Goal: Transaction & Acquisition: Subscribe to service/newsletter

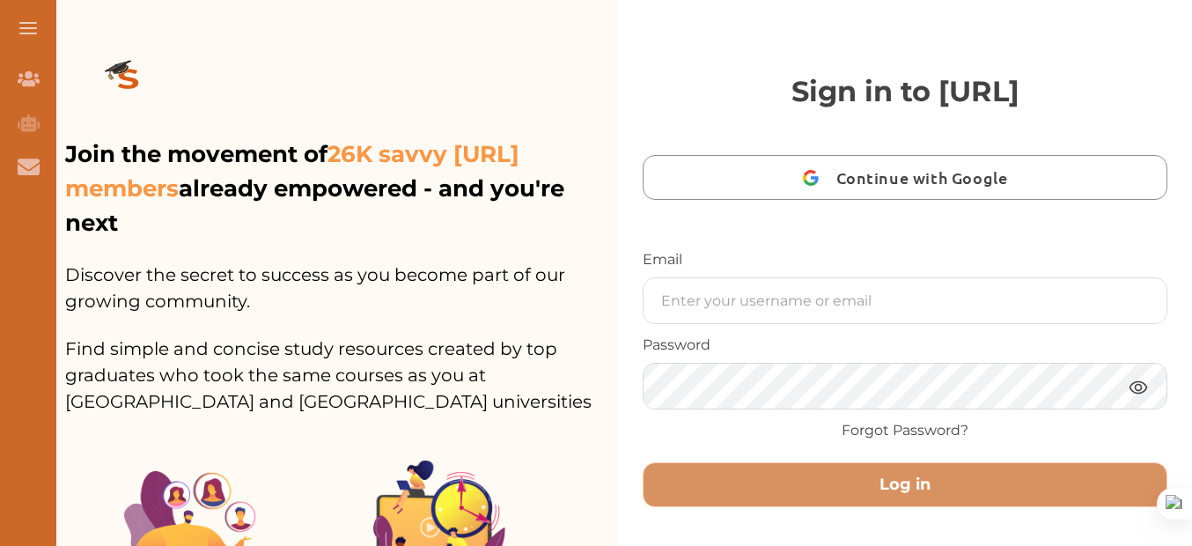
click at [31, 37] on button at bounding box center [28, 28] width 56 height 56
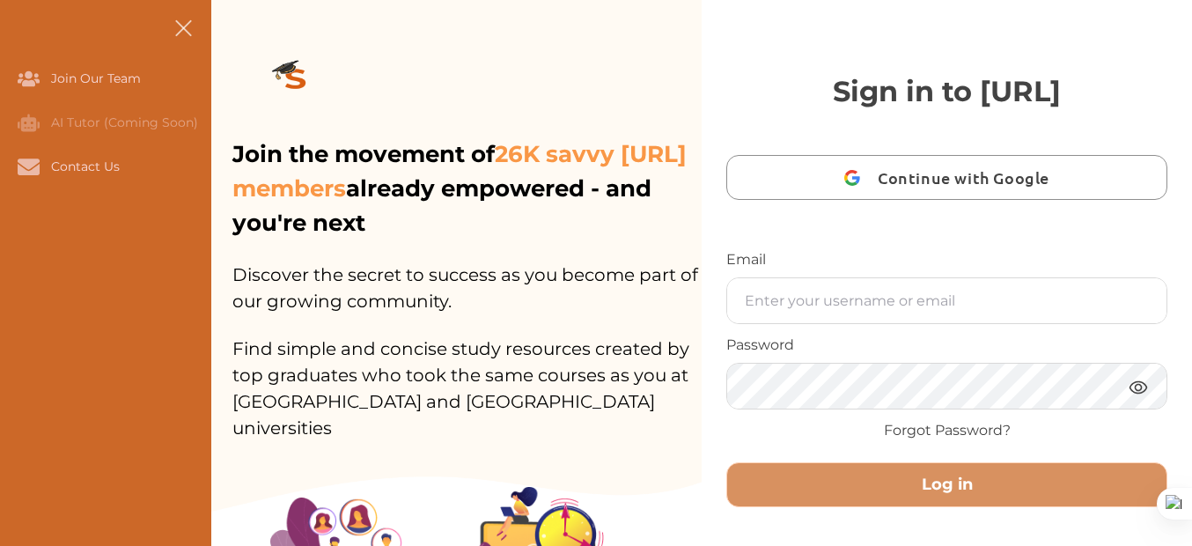
click at [184, 25] on button at bounding box center [183, 28] width 56 height 56
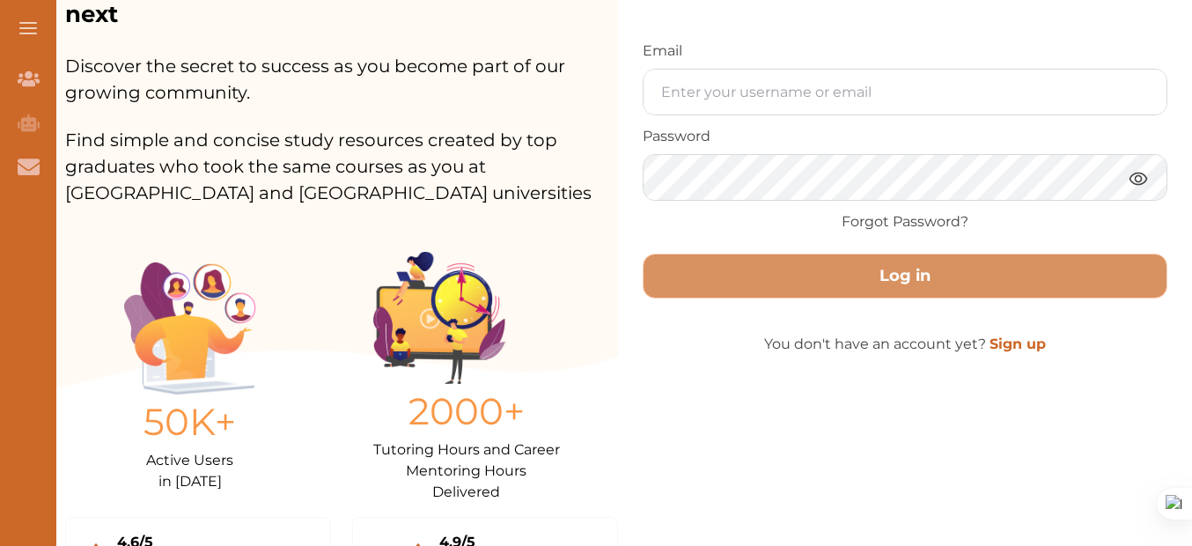
scroll to position [19, 0]
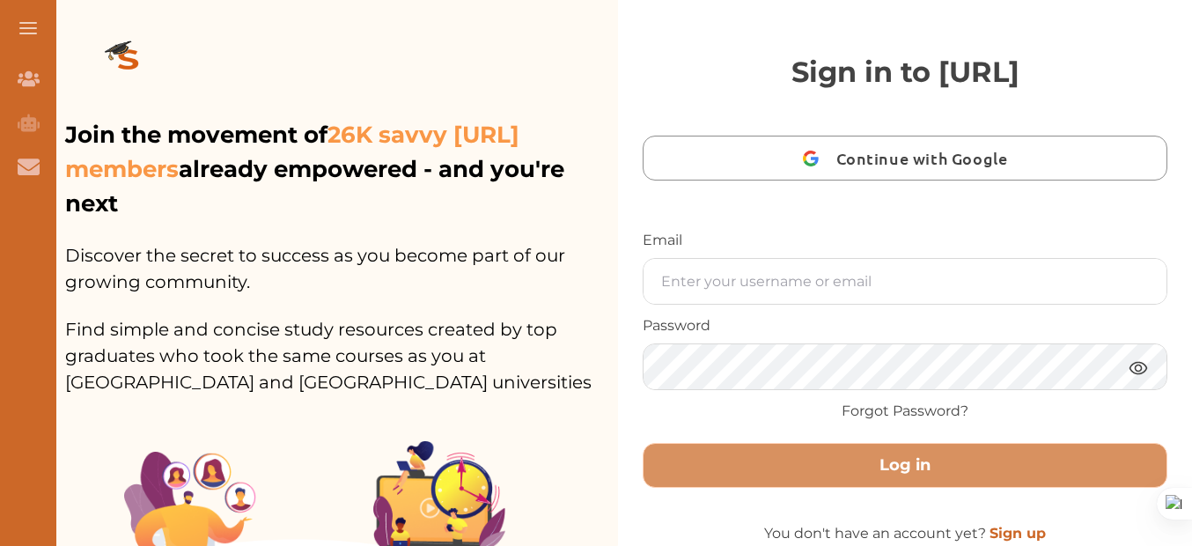
click at [27, 28] on button at bounding box center [28, 28] width 56 height 56
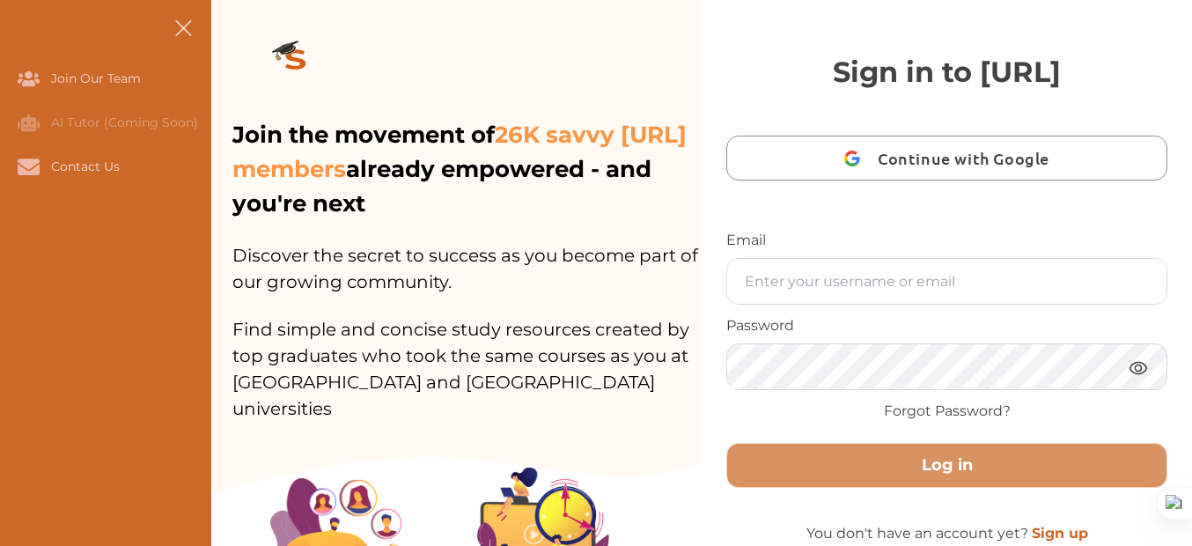
click at [291, 53] on img at bounding box center [295, 61] width 127 height 99
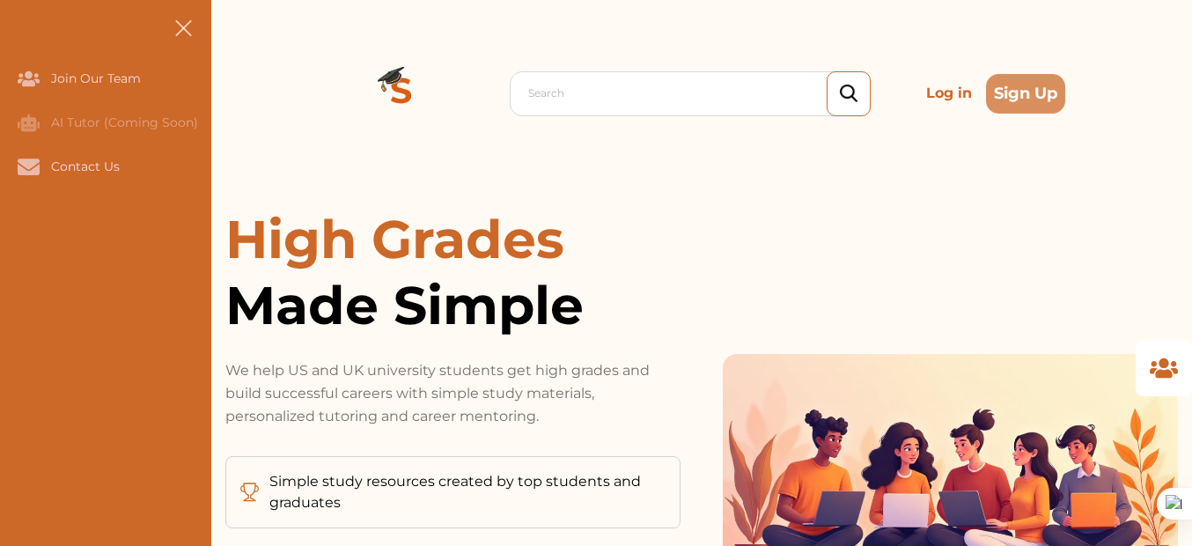
click at [393, 96] on img at bounding box center [401, 93] width 127 height 127
click at [402, 103] on img at bounding box center [401, 93] width 127 height 127
click at [182, 33] on span at bounding box center [184, 34] width 22 height 2
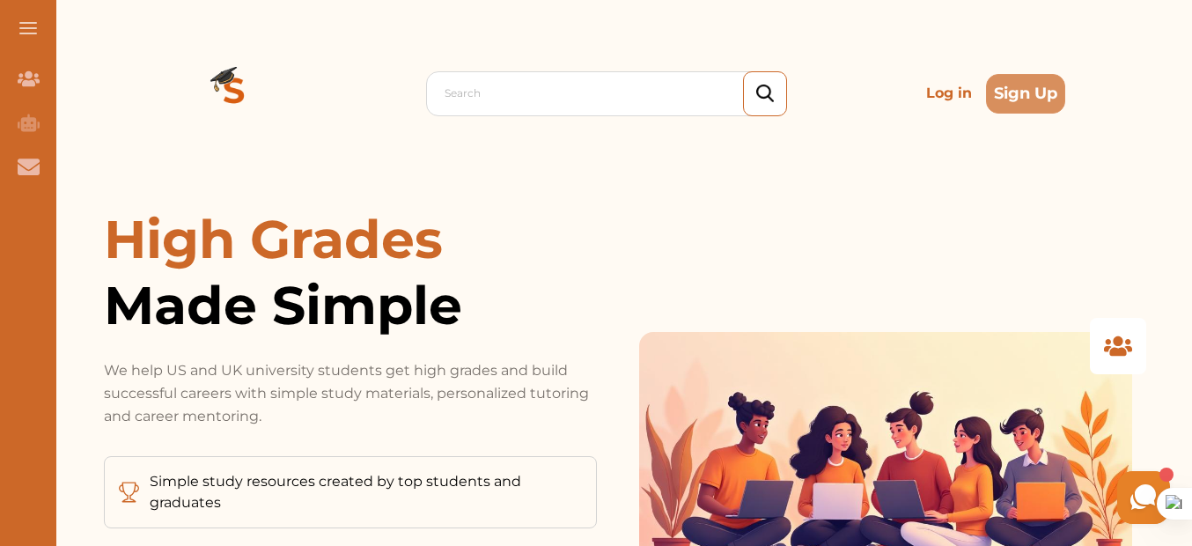
drag, startPoint x: 223, startPoint y: 89, endPoint x: 295, endPoint y: 144, distance: 91.0
click at [224, 89] on img at bounding box center [234, 93] width 127 height 127
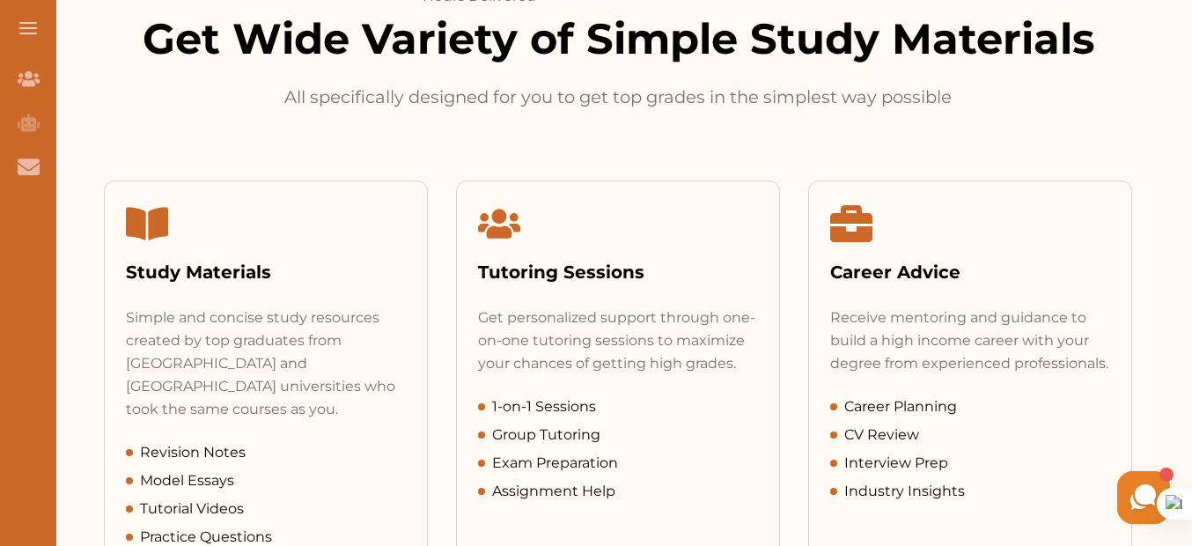
scroll to position [900, 0]
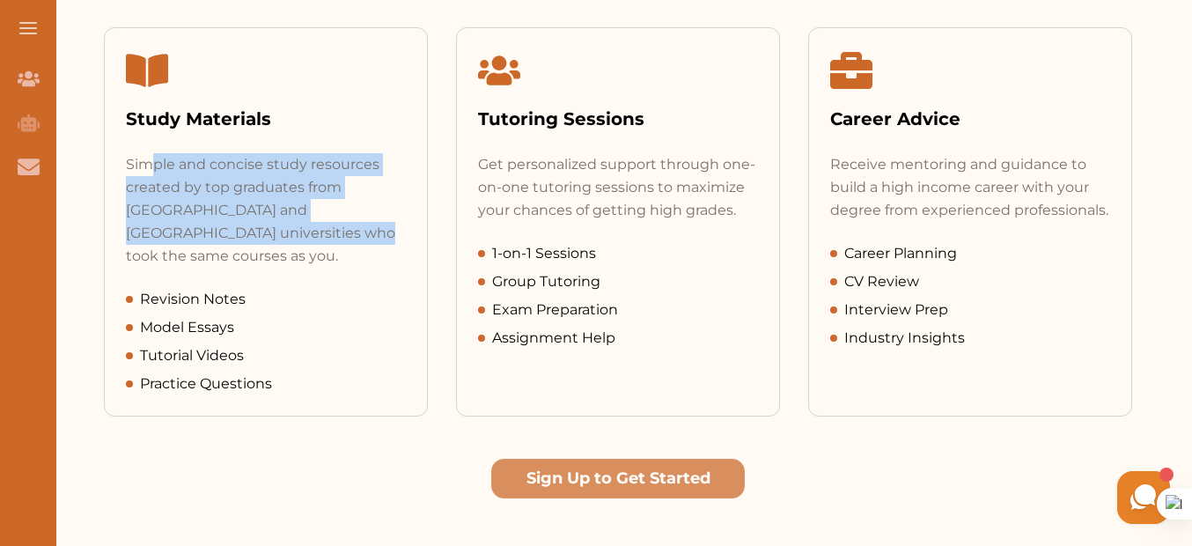
drag, startPoint x: 158, startPoint y: 165, endPoint x: 288, endPoint y: 235, distance: 148.1
click at [280, 224] on div "Simple and concise study resources created by top graduates from [GEOGRAPHIC_DA…" at bounding box center [266, 210] width 280 height 114
click at [326, 253] on icon at bounding box center [327, 251] width 12 height 12
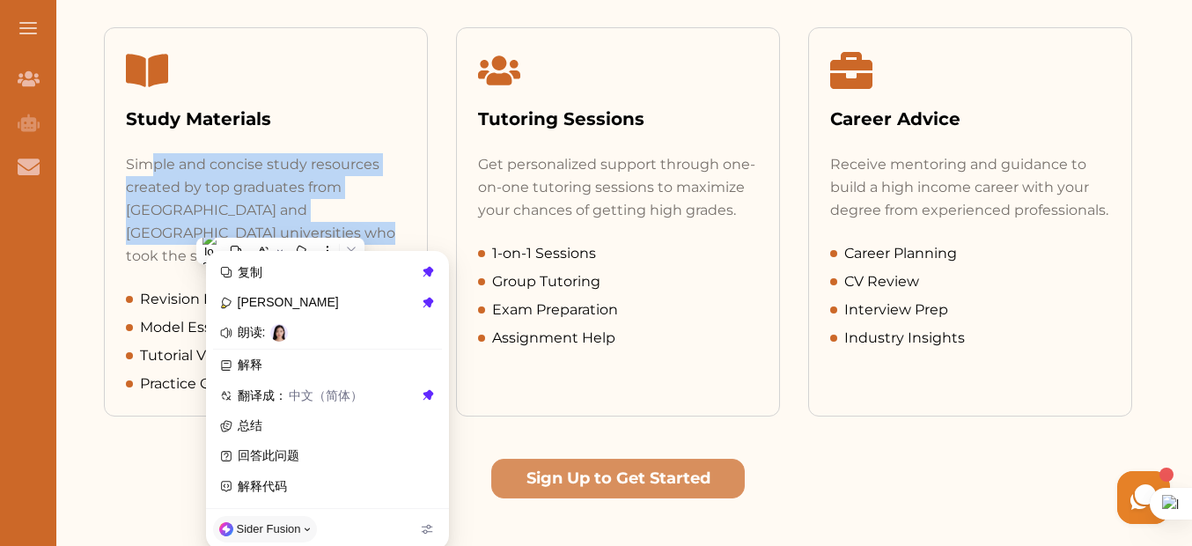
click at [342, 114] on div "Study Materials" at bounding box center [266, 119] width 280 height 26
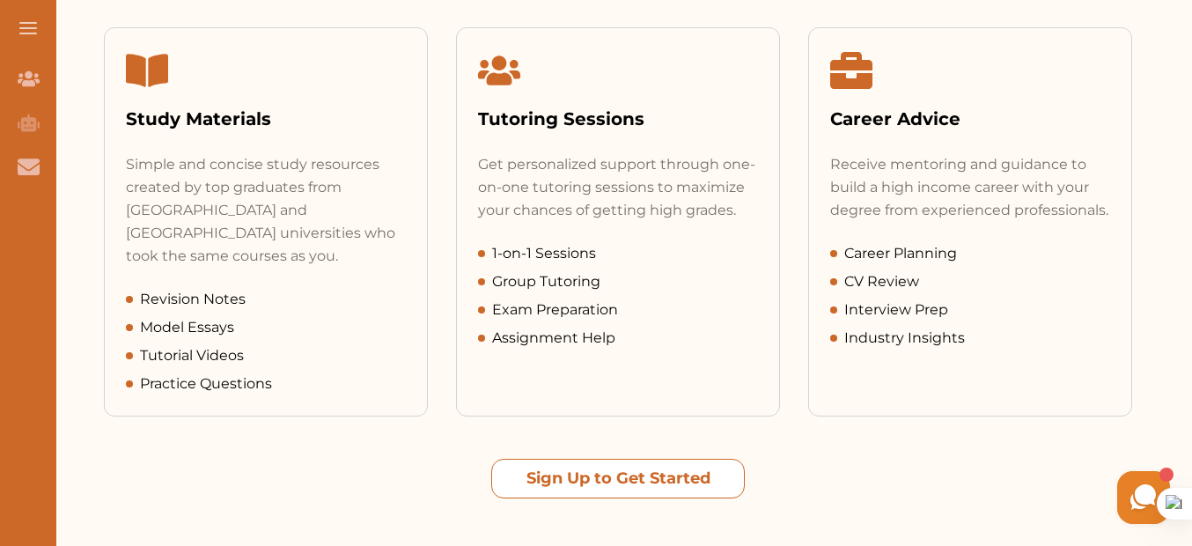
click at [662, 459] on button "Sign Up to Get Started" at bounding box center [617, 479] width 253 height 40
